Goal: Information Seeking & Learning: Learn about a topic

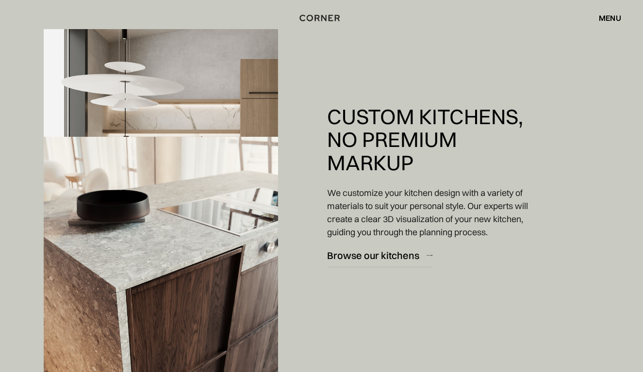
scroll to position [1003, 0]
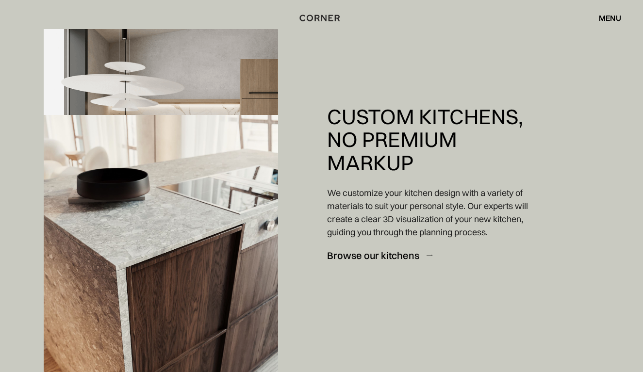
click at [403, 255] on div "Browse our kitchens" at bounding box center [373, 254] width 92 height 13
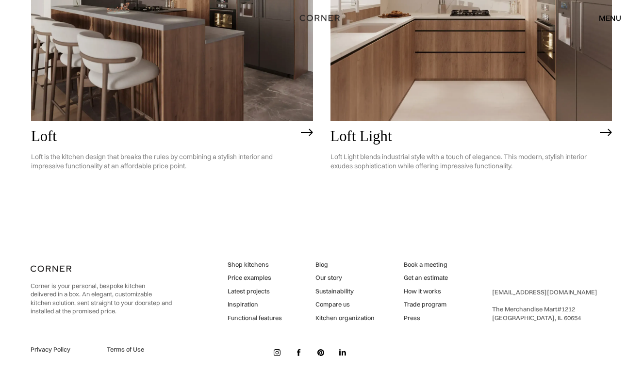
scroll to position [2423, 0]
click at [260, 83] on img at bounding box center [172, 9] width 282 height 225
click at [255, 274] on link "Price examples" at bounding box center [254, 278] width 54 height 9
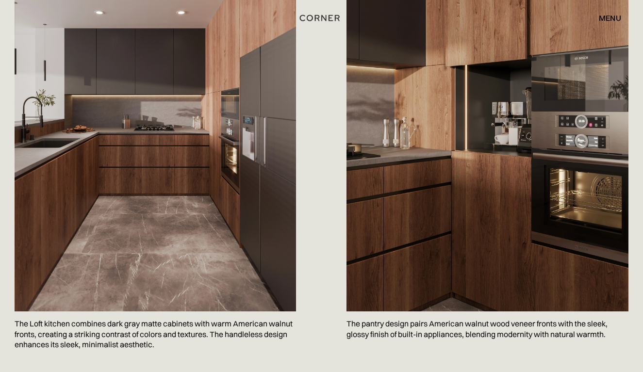
scroll to position [656, 0]
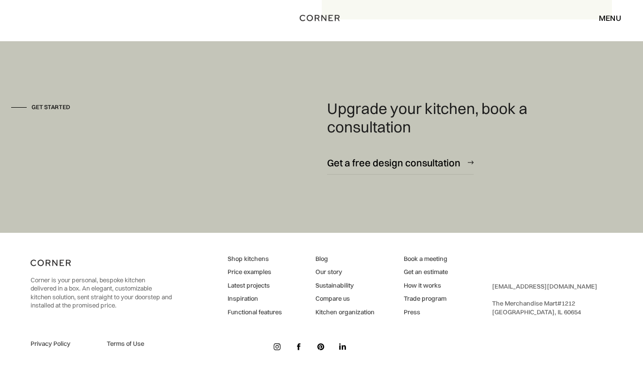
scroll to position [1294, 0]
click at [420, 282] on link "How it works" at bounding box center [426, 286] width 44 height 9
